Goal: Transaction & Acquisition: Subscribe to service/newsletter

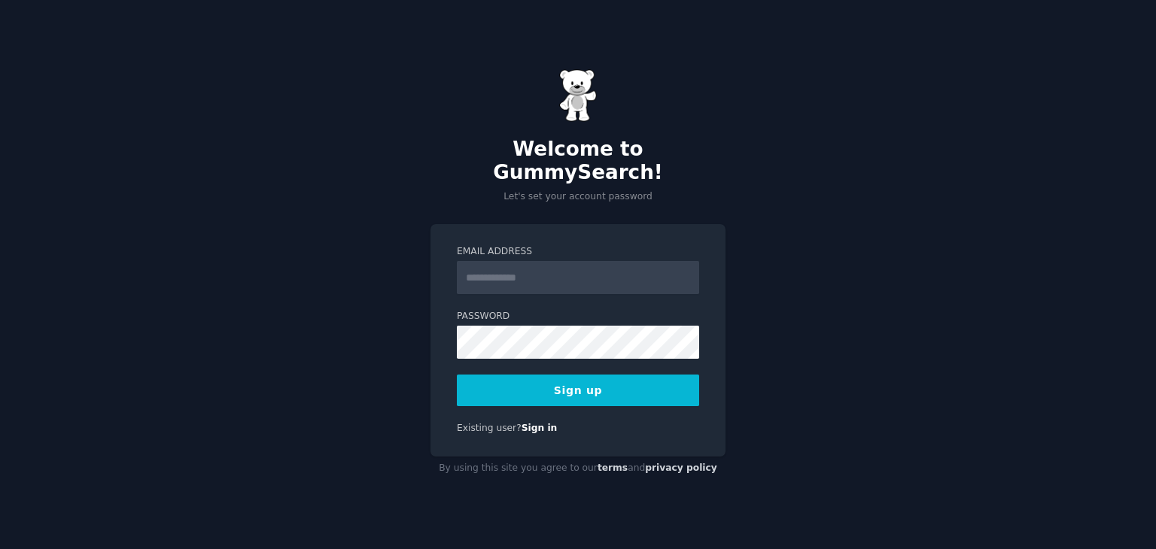
drag, startPoint x: 0, startPoint y: 0, endPoint x: 500, endPoint y: 275, distance: 571.2
click at [500, 275] on input "Email Address" at bounding box center [578, 277] width 242 height 33
type input "**********"
click at [623, 375] on button "Sign up" at bounding box center [578, 391] width 242 height 32
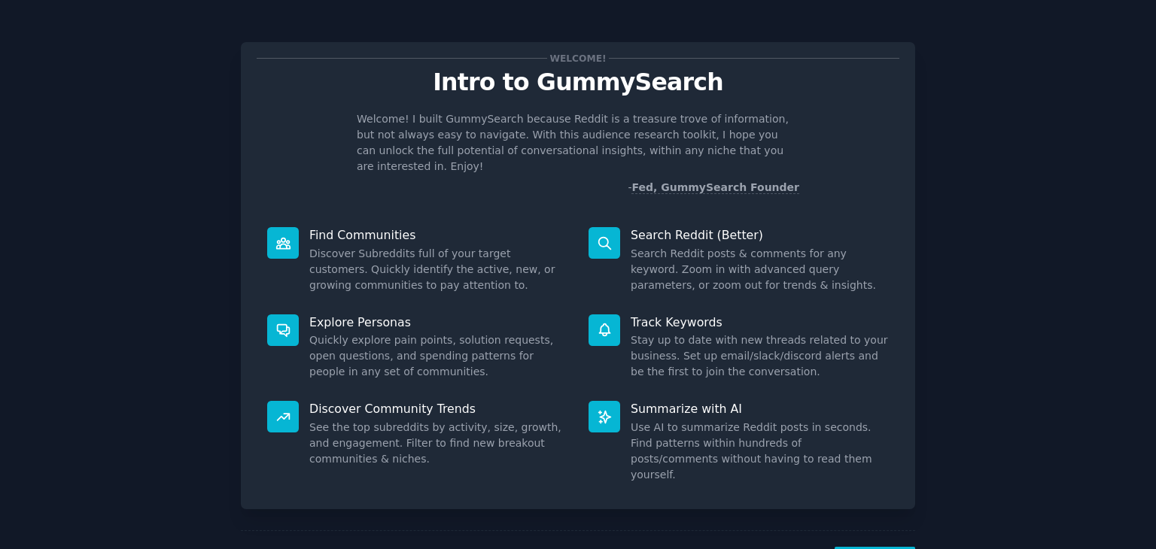
scroll to position [39, 0]
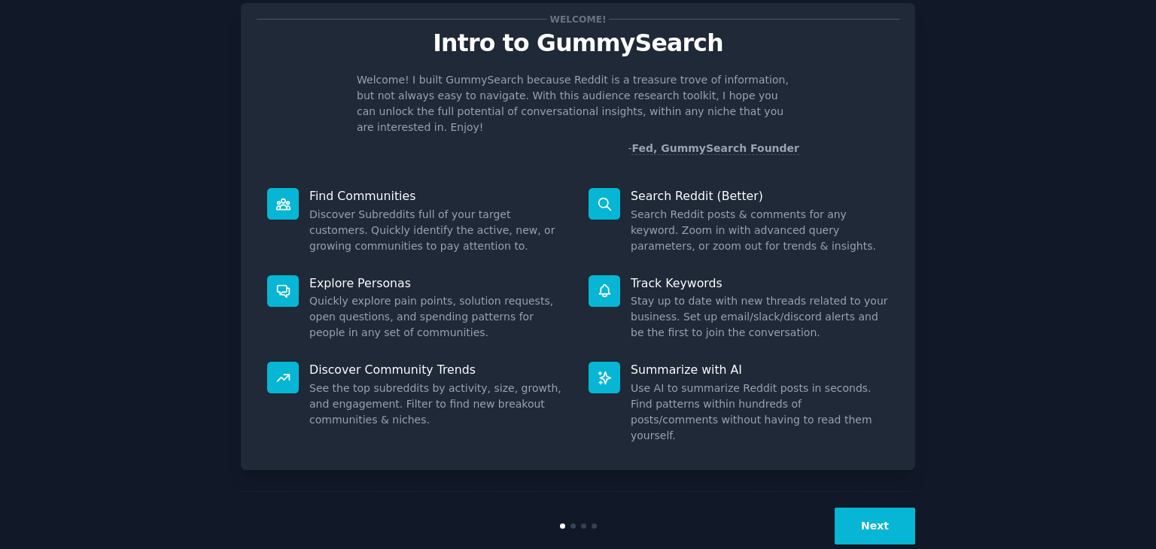
click at [873, 508] on button "Next" at bounding box center [875, 526] width 81 height 37
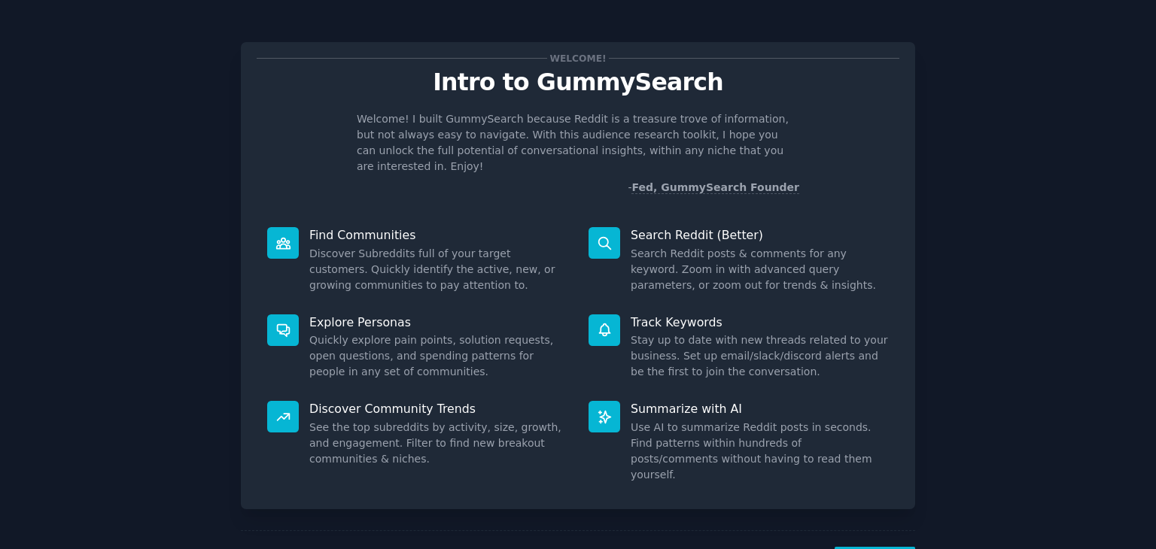
scroll to position [39, 0]
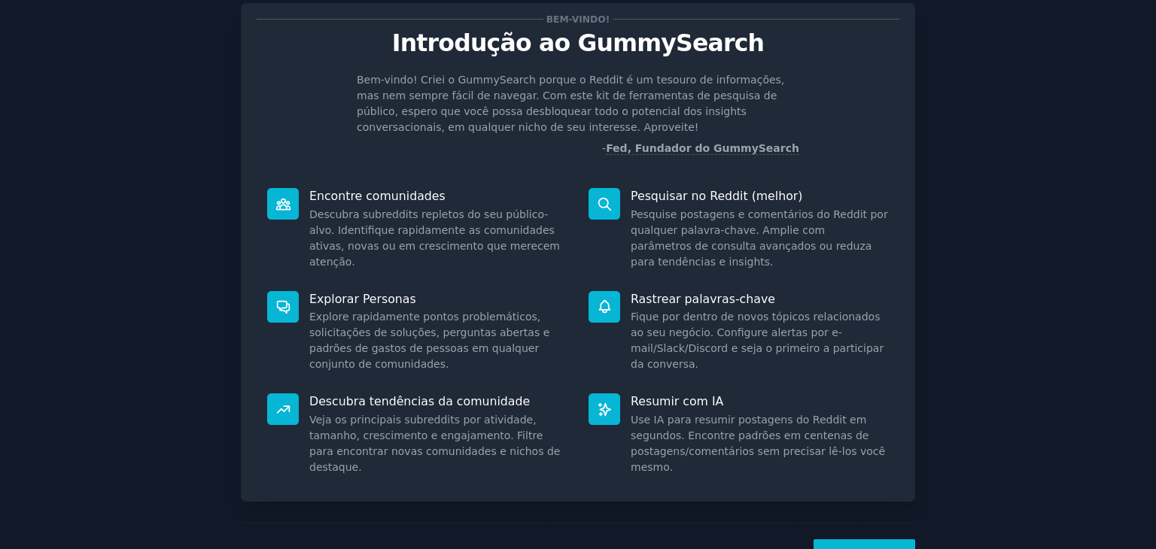
click at [890, 540] on button "Próximo" at bounding box center [865, 558] width 102 height 37
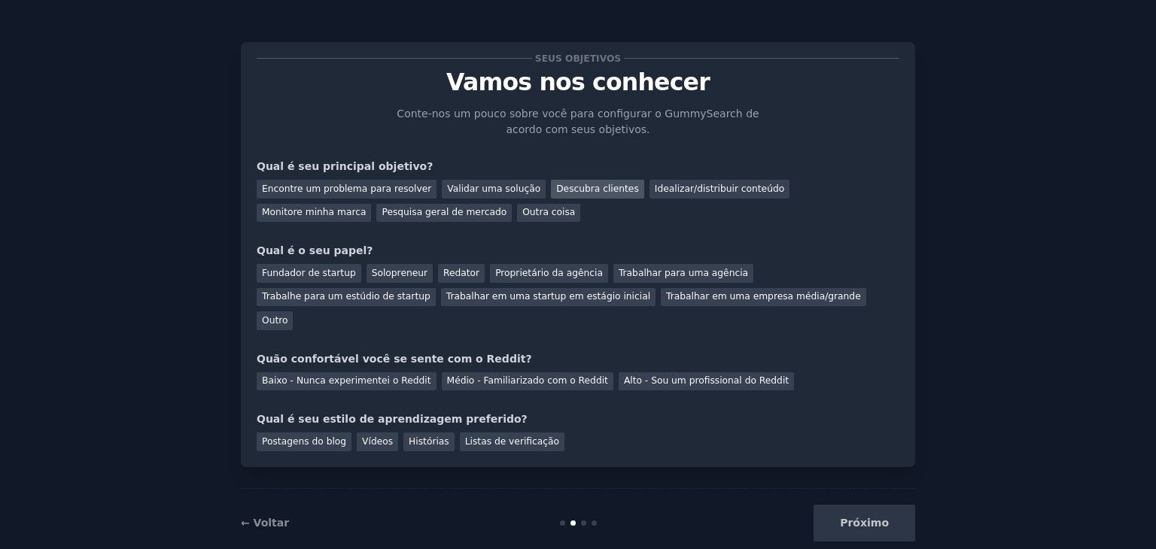
click at [583, 194] on font "Descubra clientes" at bounding box center [597, 189] width 83 height 11
click at [655, 188] on font "Idealizar/distribuir conteúdo" at bounding box center [719, 189] width 129 height 11
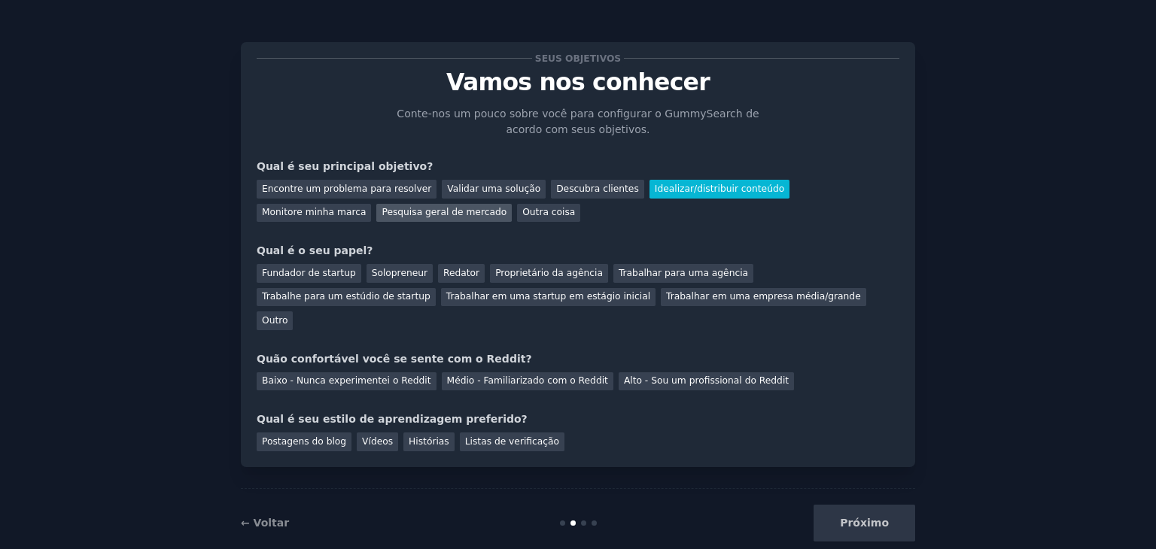
click at [382, 213] on font "Pesquisa geral de mercado" at bounding box center [444, 212] width 125 height 11
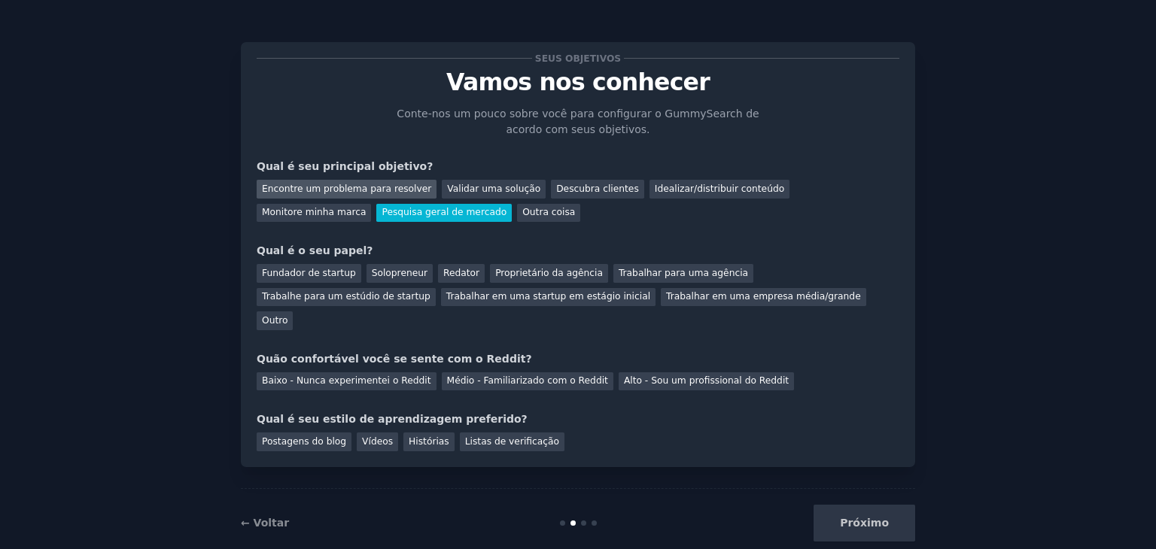
click at [351, 190] on font "Encontre um problema para resolver" at bounding box center [346, 189] width 169 height 11
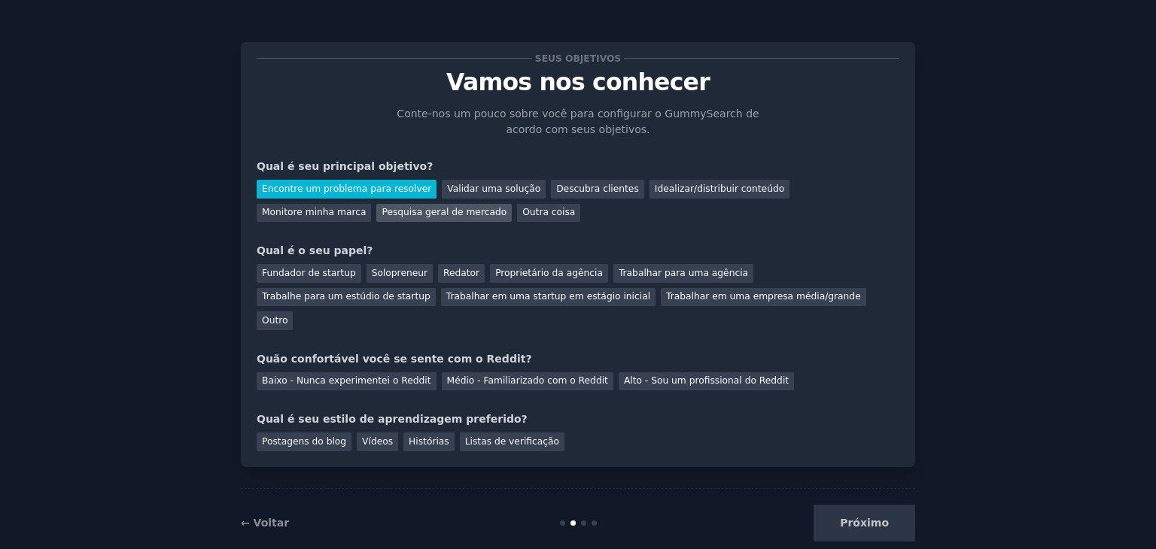
click at [382, 208] on font "Pesquisa geral de mercado" at bounding box center [444, 212] width 125 height 11
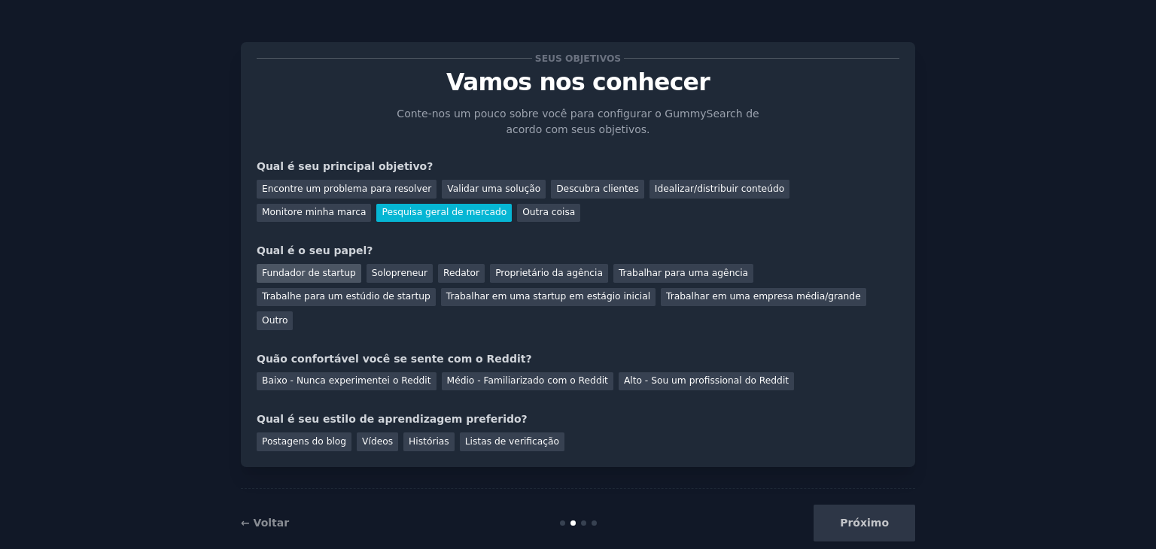
click at [288, 278] on font "Fundador de startup" at bounding box center [309, 273] width 94 height 11
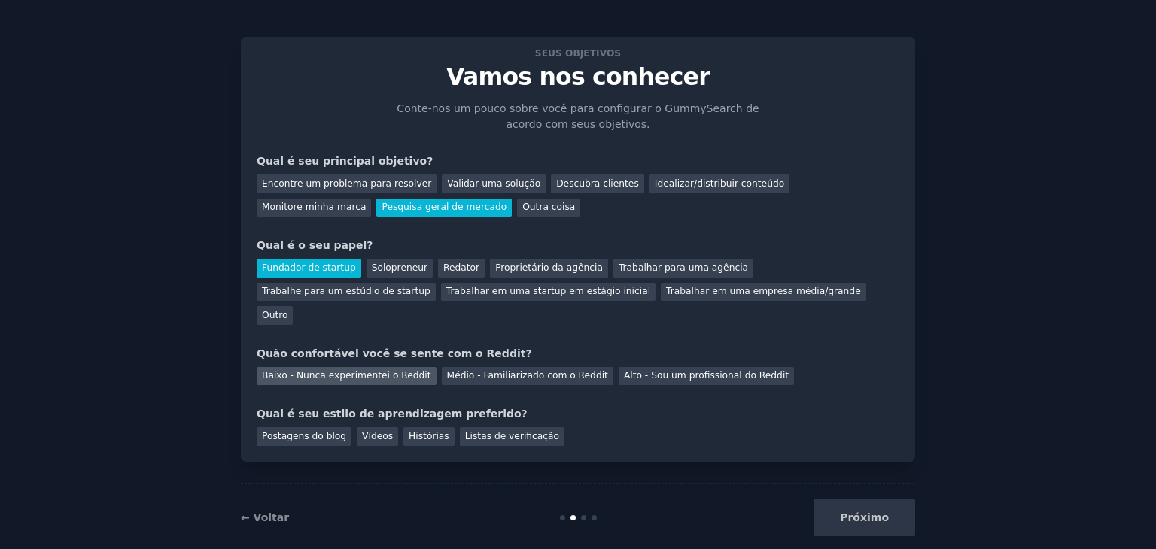
click at [379, 370] on font "Baixo - Nunca experimentei o Reddit" at bounding box center [346, 375] width 169 height 11
click at [417, 431] on font "Histórias" at bounding box center [429, 436] width 41 height 11
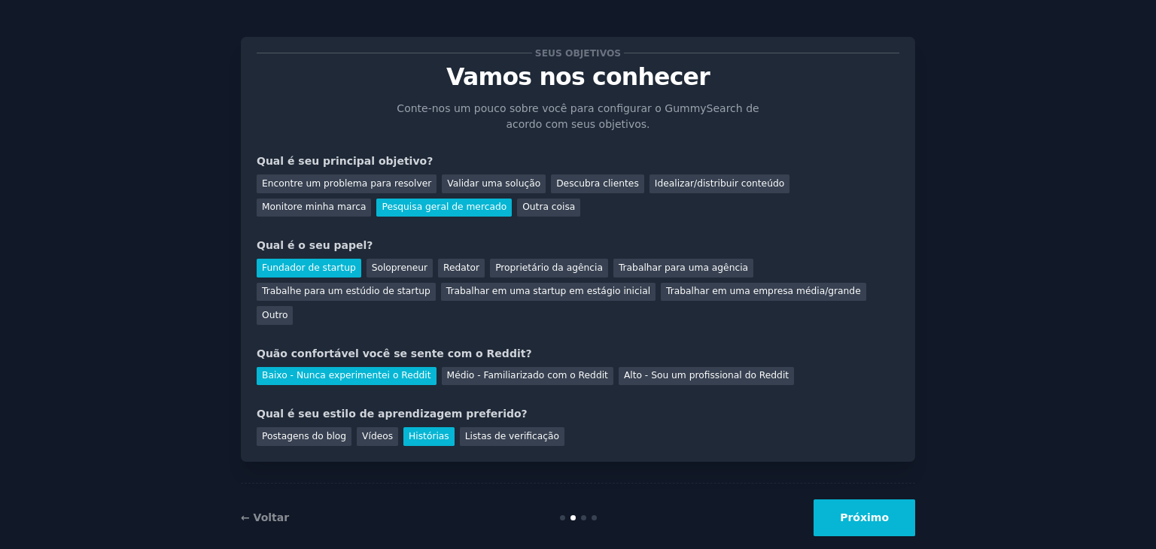
click at [870, 500] on button "Próximo" at bounding box center [865, 518] width 102 height 37
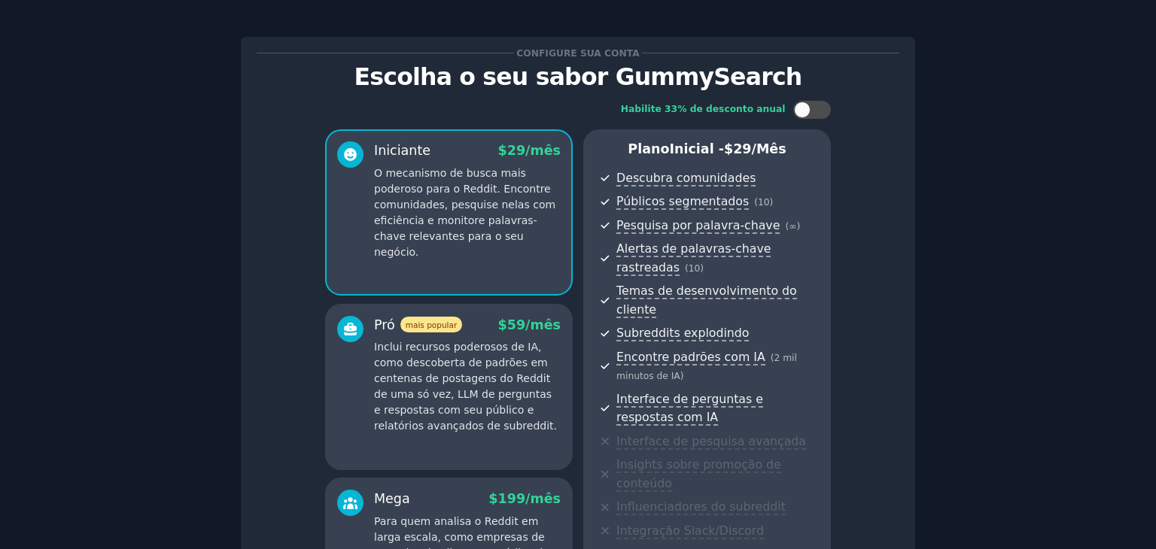
click at [880, 193] on div "Habilite 33% de desconto anual Iniciante $ 29 /mês O mecanismo de busca mais po…" at bounding box center [578, 372] width 643 height 565
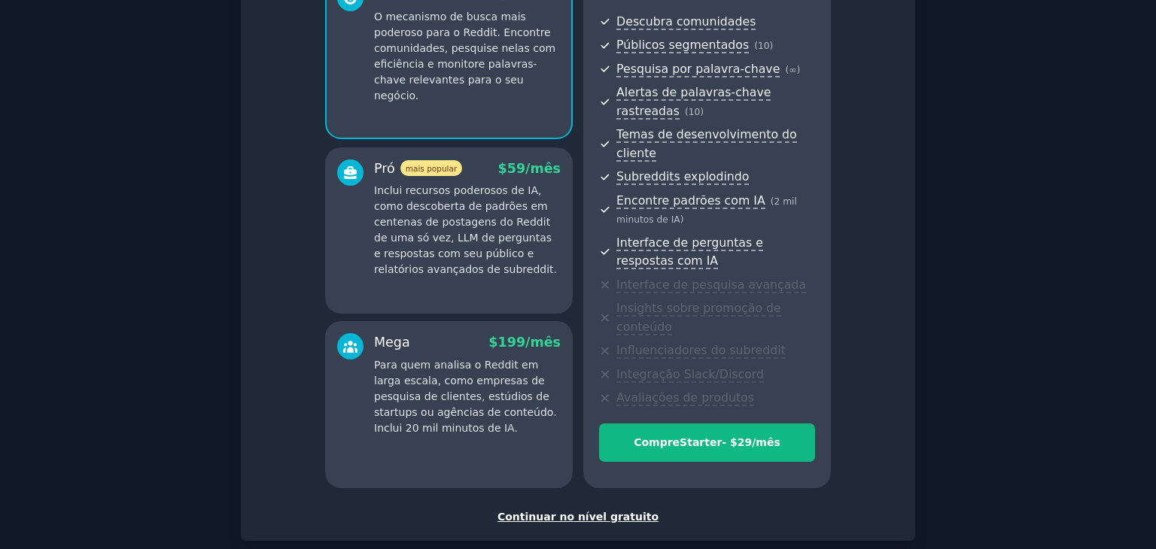
scroll to position [224, 0]
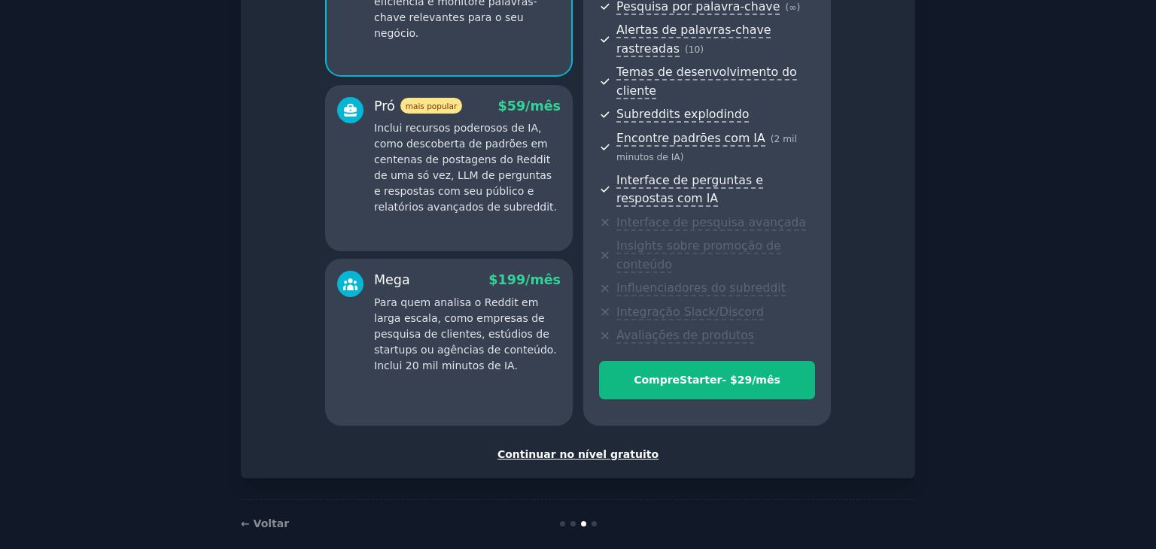
click at [602, 449] on font "Continuar no nível gratuito" at bounding box center [577, 455] width 161 height 12
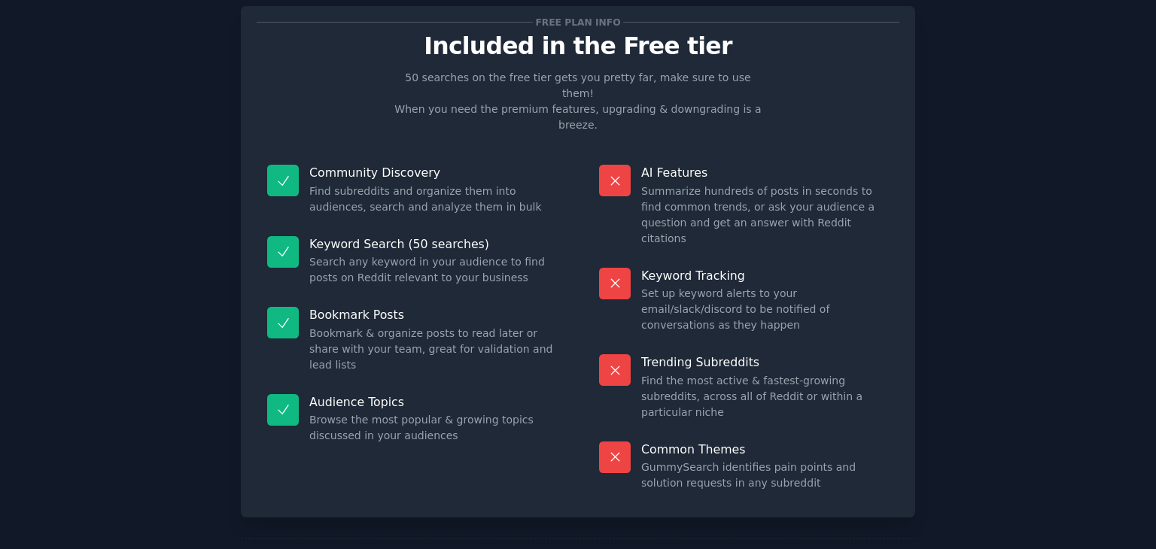
scroll to position [99, 0]
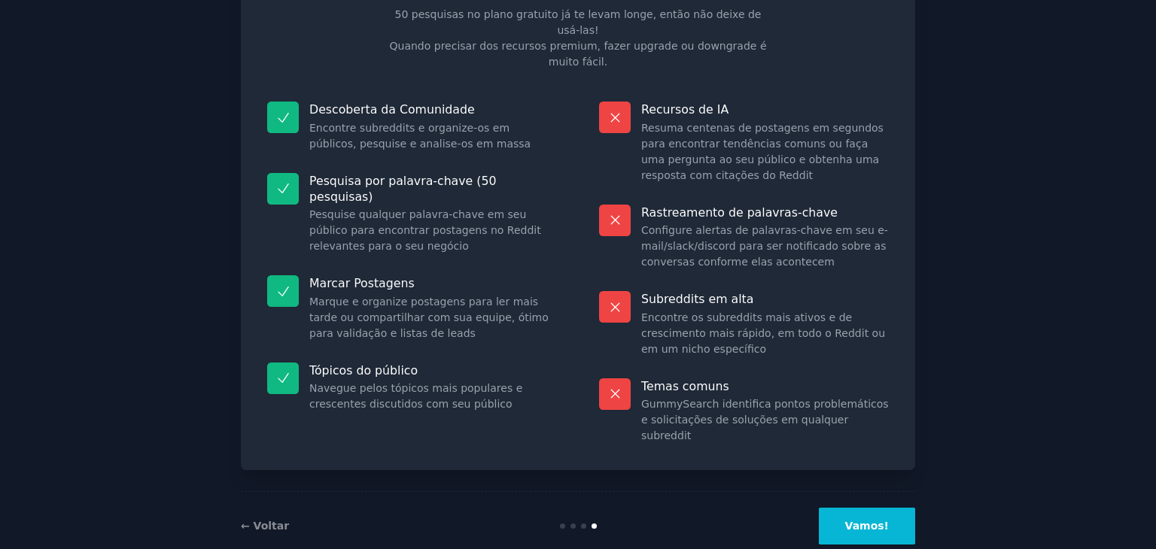
click at [883, 520] on font "Vamos!" at bounding box center [867, 526] width 44 height 12
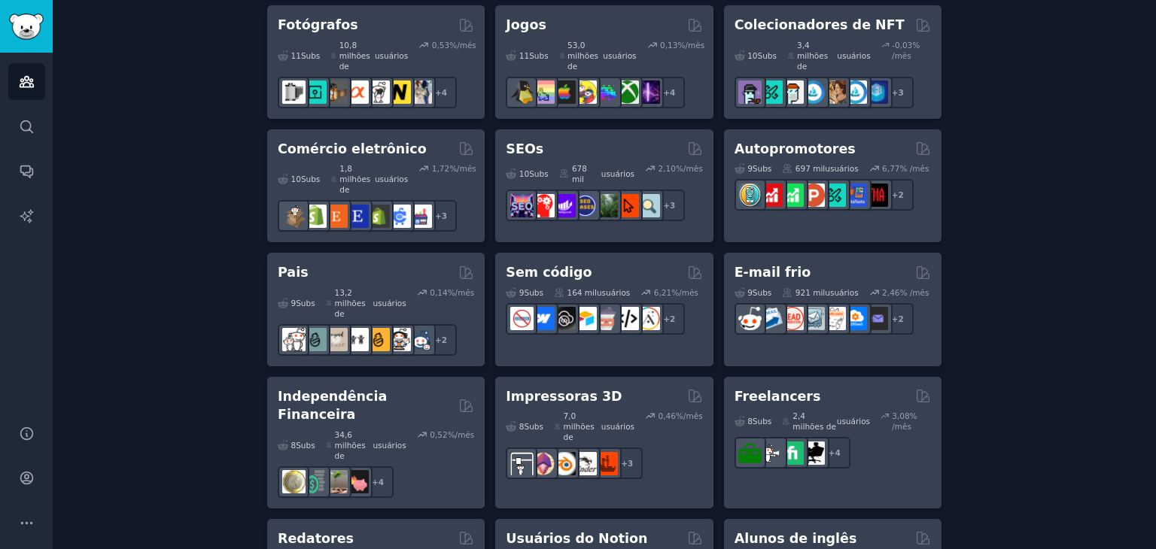
scroll to position [963, 0]
